Goal: Information Seeking & Learning: Learn about a topic

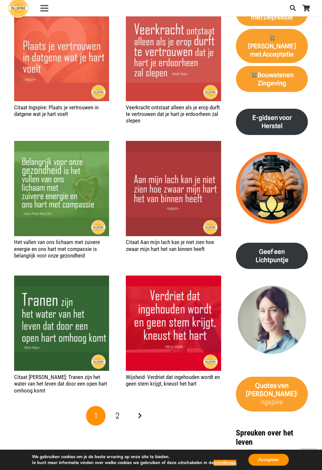
scroll to position [669, 0]
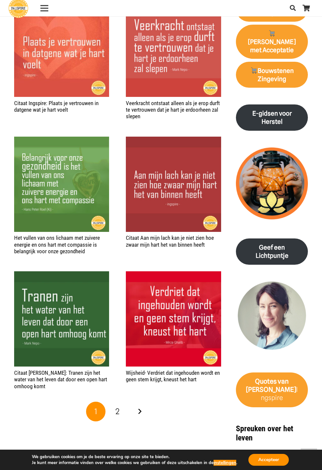
click at [140, 405] on link "Volgende" at bounding box center [140, 411] width 20 height 20
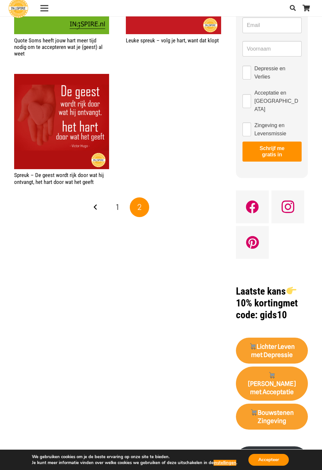
scroll to position [327, 0]
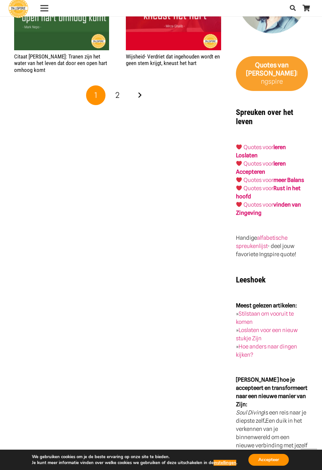
scroll to position [985, 0]
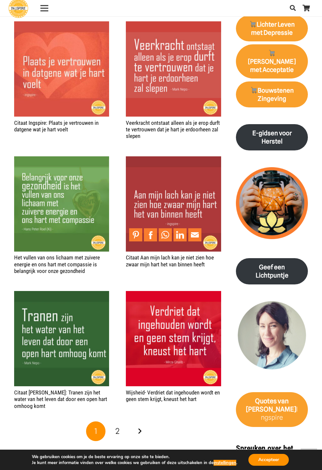
scroll to position [649, 0]
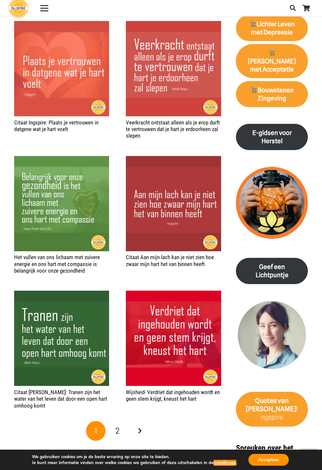
click at [140, 425] on link "Volgende" at bounding box center [140, 431] width 20 height 20
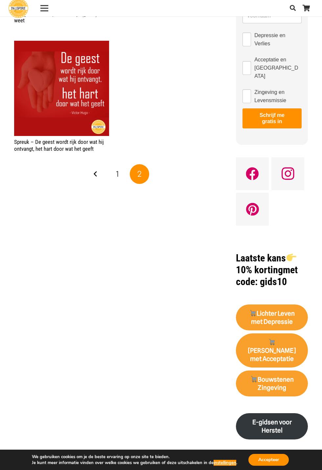
scroll to position [361, 0]
